Goal: Information Seeking & Learning: Compare options

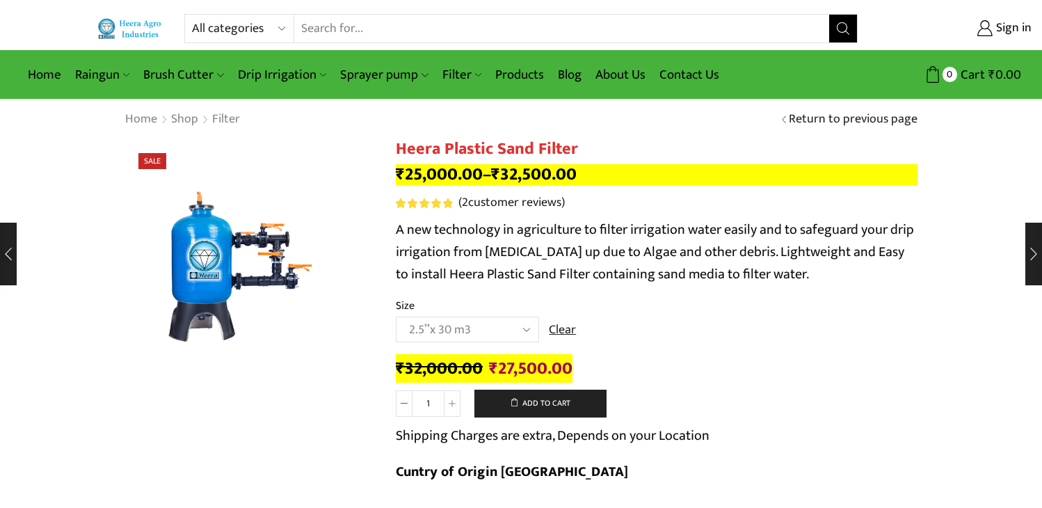
select select "2-5x-30-m3"
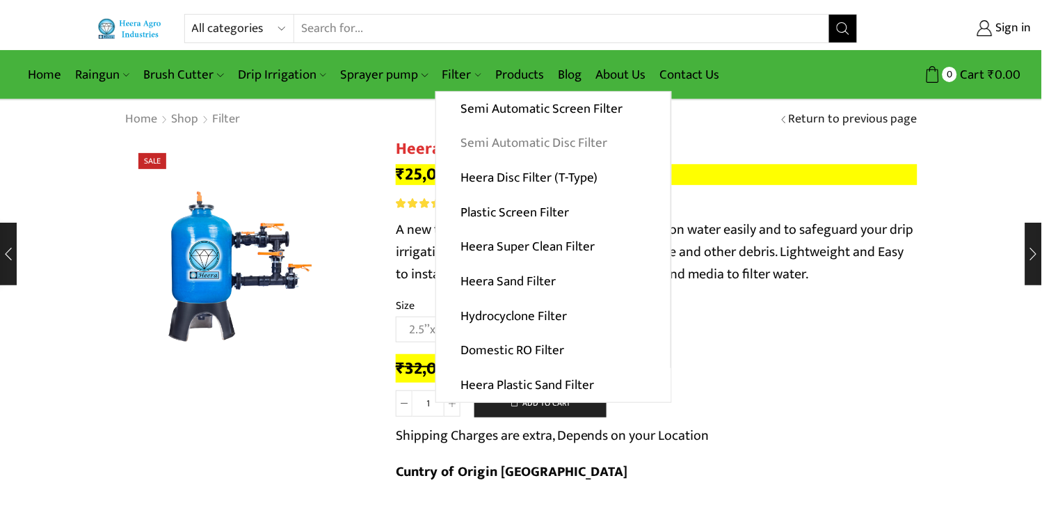
click at [537, 154] on link "Semi Automatic Disc Filter" at bounding box center [553, 143] width 235 height 35
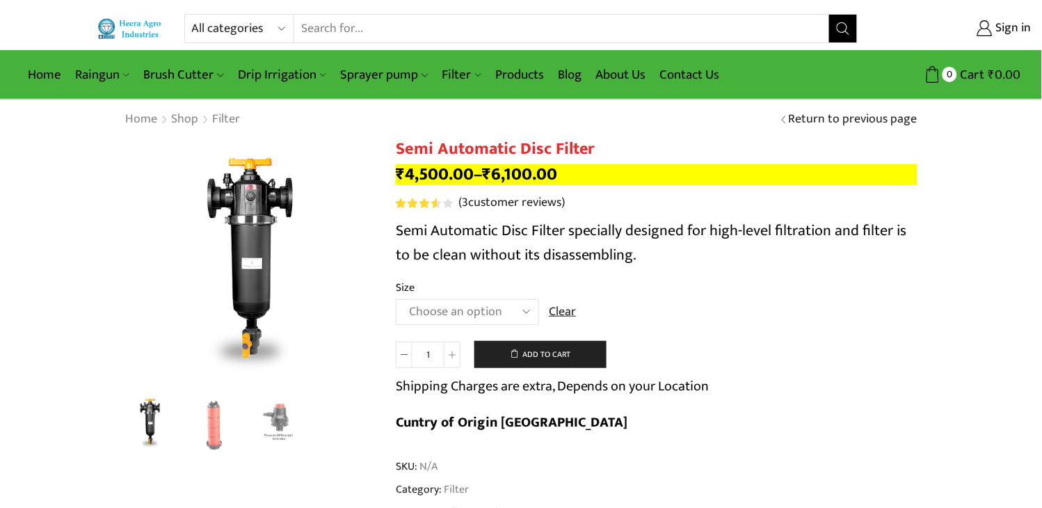
click at [526, 313] on select "Choose an option 2" Disc Filter 2.5" Disc Filter 3" Disc Filter" at bounding box center [467, 312] width 143 height 26
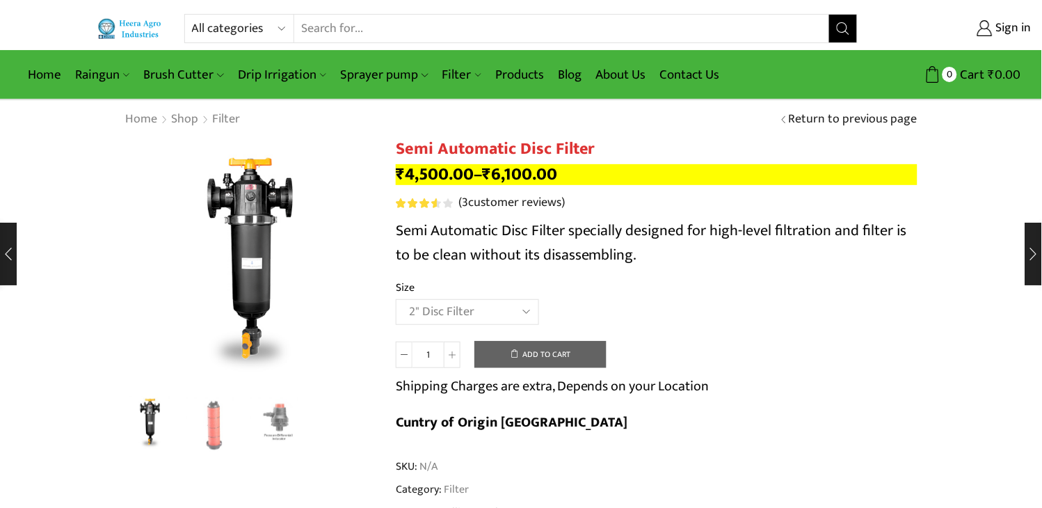
click at [396, 299] on select "Choose an option 2" Disc Filter 2.5" Disc Filter 3" Disc Filter" at bounding box center [467, 312] width 143 height 26
select select "2" Disc Filter"
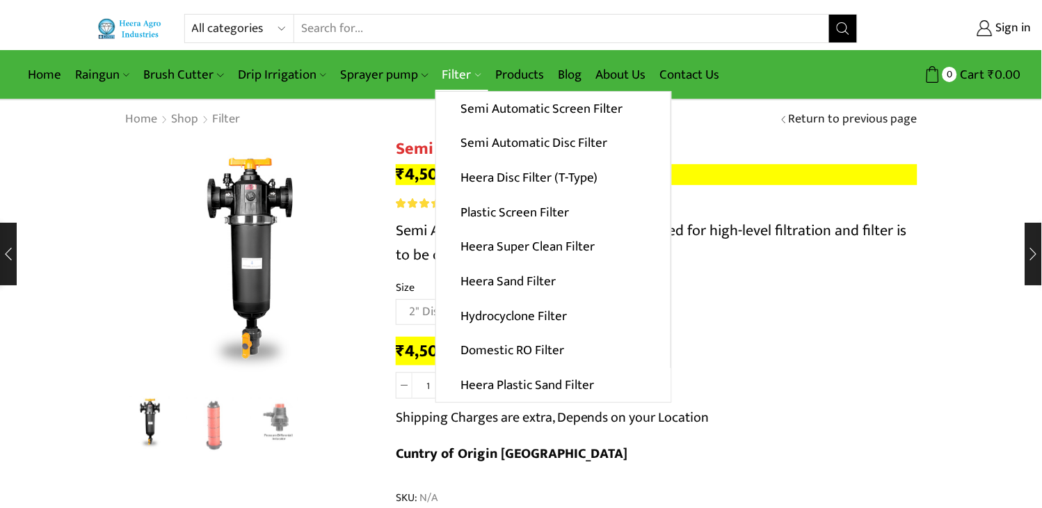
click at [472, 80] on link "Filter" at bounding box center [462, 74] width 53 height 33
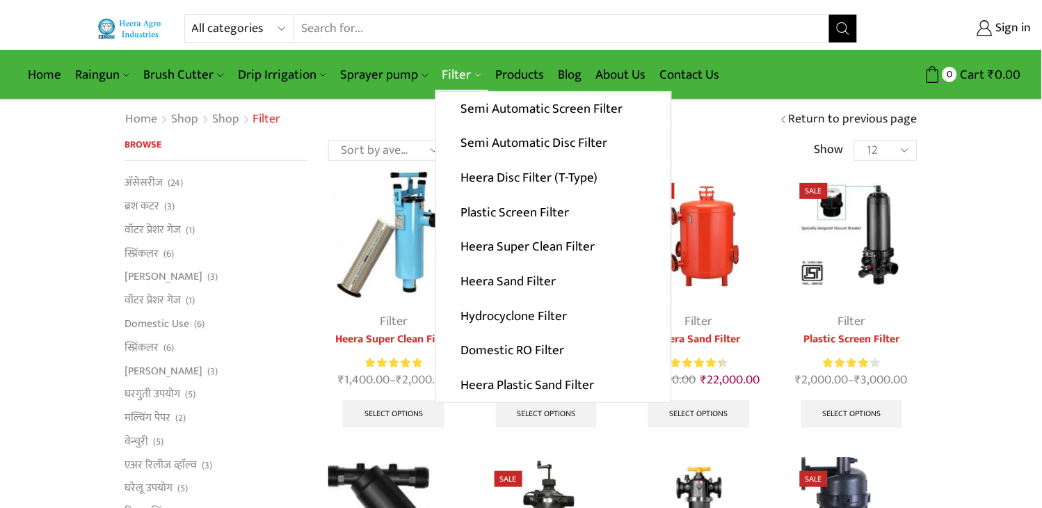
click at [452, 82] on link "Filter" at bounding box center [462, 74] width 53 height 33
click at [476, 173] on link "Heera Disc Filter (T-Type)" at bounding box center [553, 178] width 235 height 35
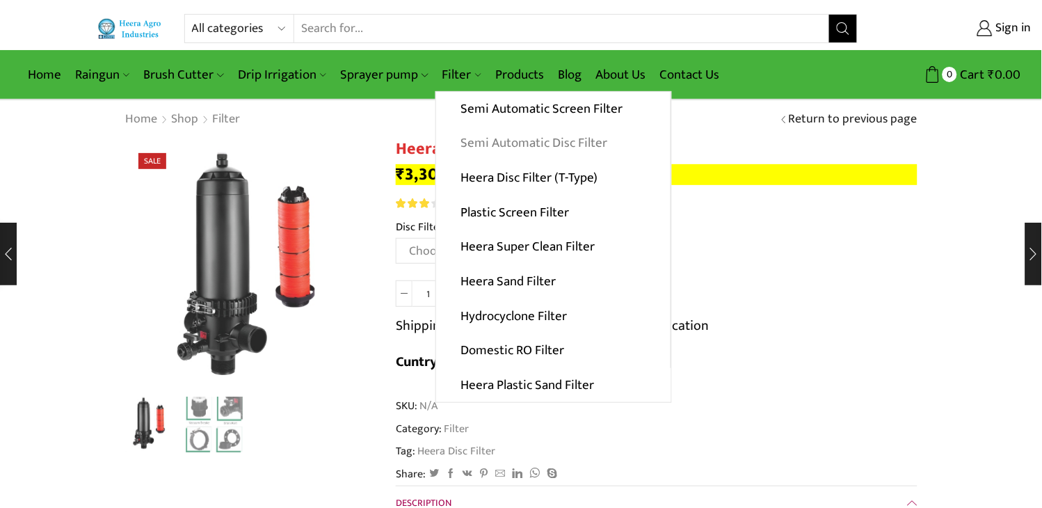
click at [484, 157] on link "Semi Automatic Disc Filter" at bounding box center [553, 143] width 235 height 35
